Goal: Find specific page/section: Find specific page/section

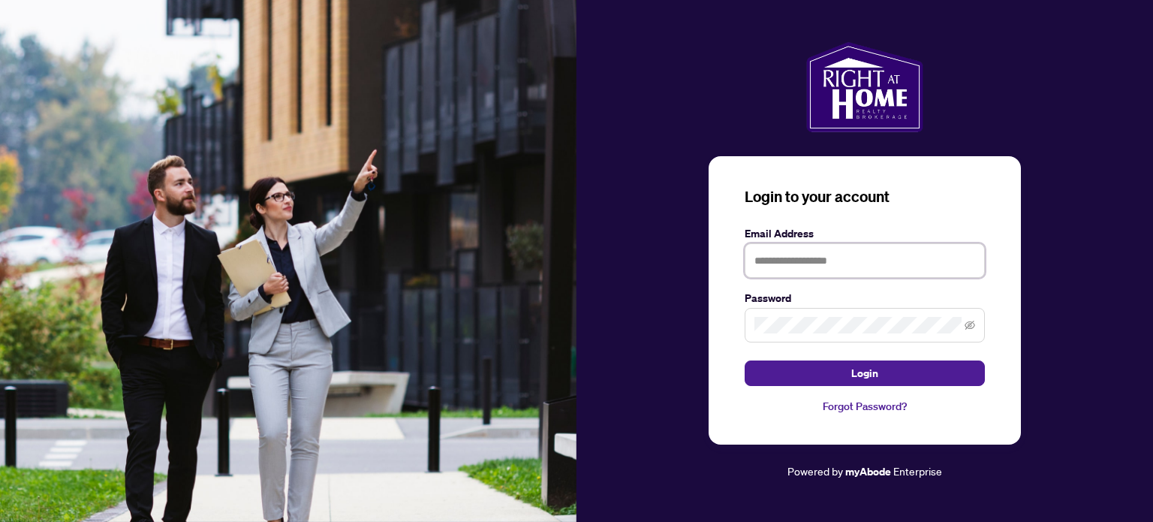
click at [800, 256] on input "text" at bounding box center [865, 260] width 240 height 35
type input "**********"
click at [745, 360] on button "Login" at bounding box center [865, 373] width 240 height 26
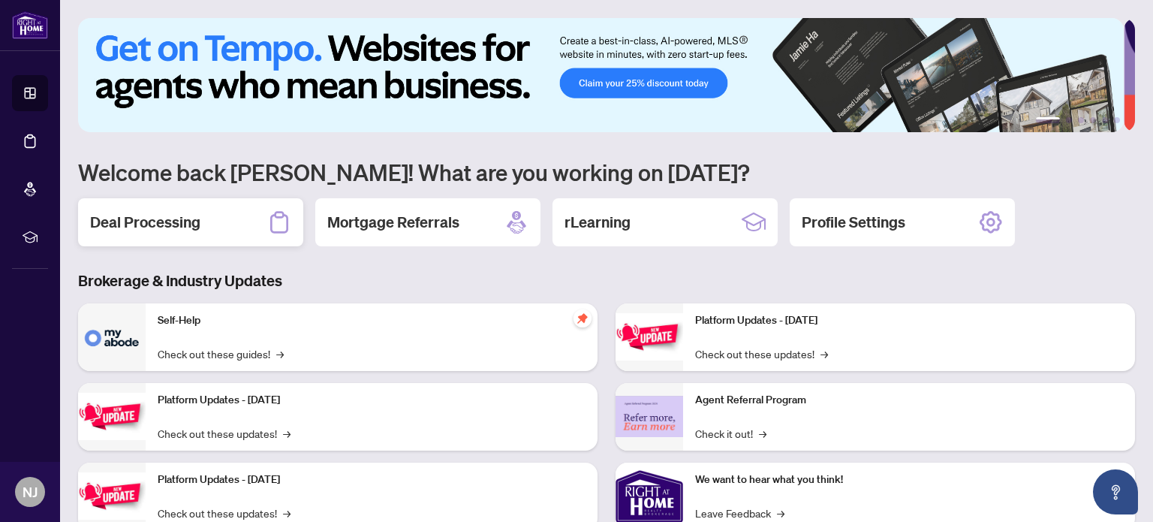
click at [218, 224] on div "Deal Processing" at bounding box center [190, 222] width 225 height 48
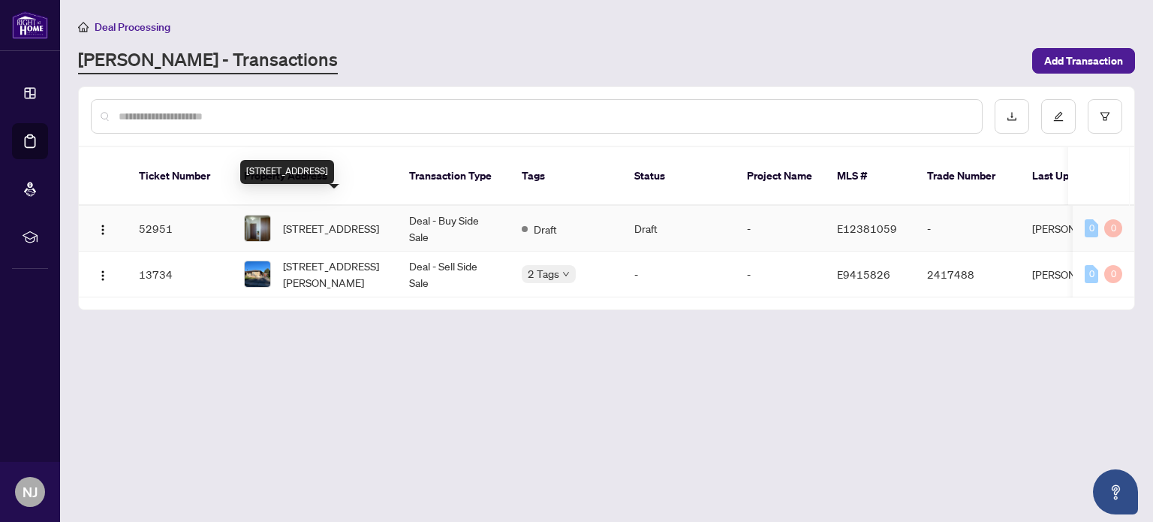
click at [316, 220] on span "[STREET_ADDRESS]" at bounding box center [331, 228] width 96 height 17
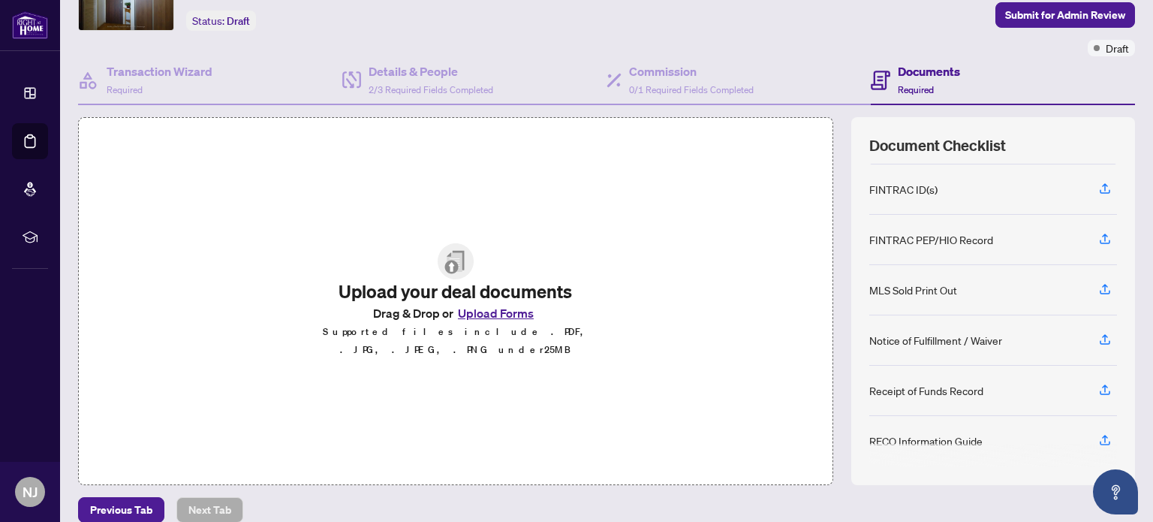
scroll to position [83, 0]
